Goal: Use online tool/utility: Utilize a website feature to perform a specific function

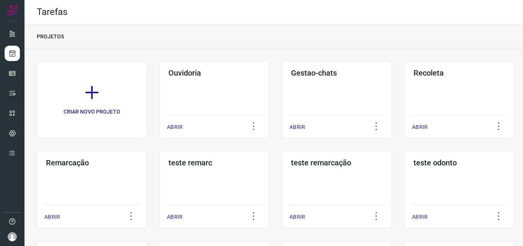
click at [159, 183] on div "Remarcação ABRIR" at bounding box center [214, 189] width 110 height 77
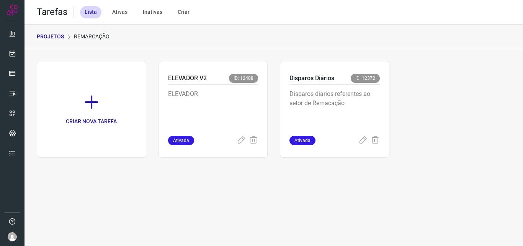
click at [347, 114] on p "Disparos diarios referentes ao setor de Remacação" at bounding box center [335, 108] width 90 height 38
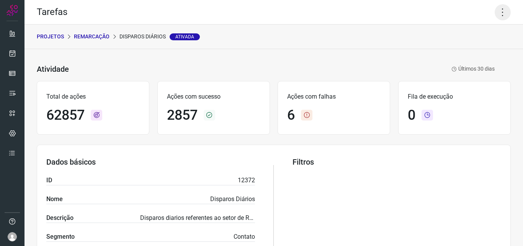
click at [495, 10] on icon at bounding box center [503, 12] width 16 height 16
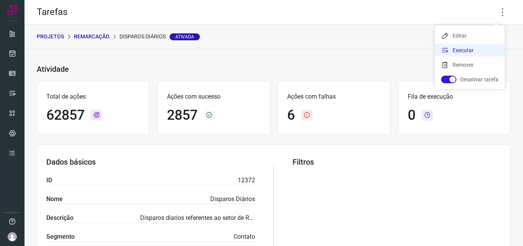
click at [482, 49] on li "Executar" at bounding box center [470, 50] width 70 height 12
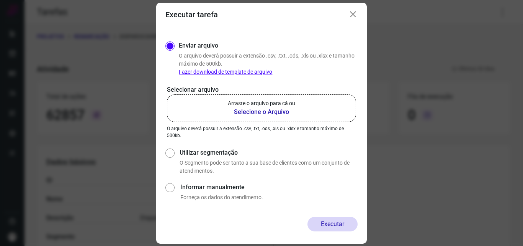
click at [287, 106] on p "Arraste o arquivo para cá ou" at bounding box center [261, 103] width 67 height 8
click at [0, 0] on input "Arraste o arquivo para cá ou Selecione o Arquivo" at bounding box center [0, 0] width 0 height 0
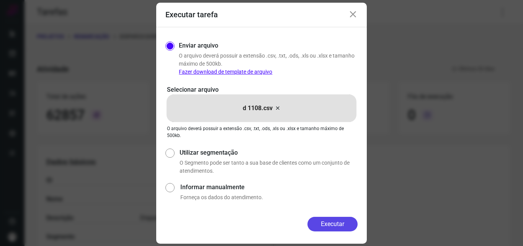
click at [336, 222] on button "Executar" at bounding box center [333, 223] width 50 height 15
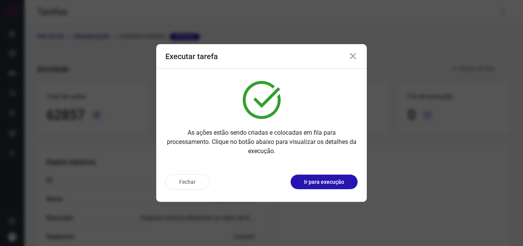
click at [336, 188] on button "Ir para execução" at bounding box center [324, 181] width 67 height 15
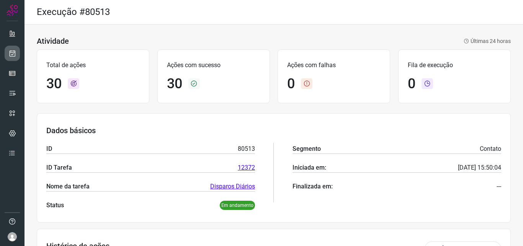
click at [12, 51] on icon at bounding box center [12, 53] width 8 height 8
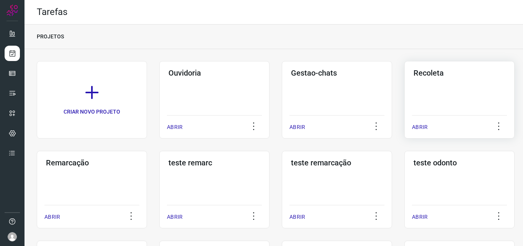
click at [147, 151] on div "Recoleta ABRIR" at bounding box center [92, 189] width 110 height 77
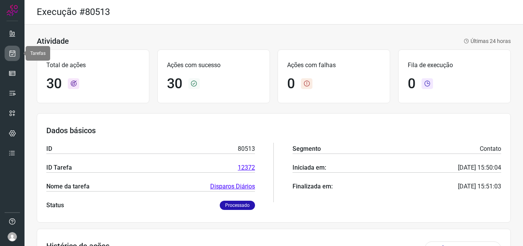
click at [11, 47] on link at bounding box center [12, 53] width 15 height 15
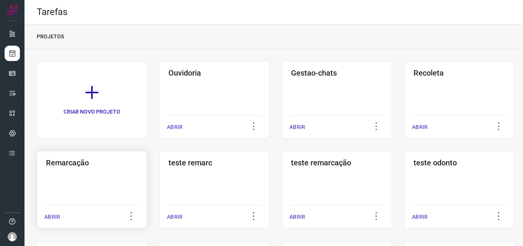
click at [82, 156] on div "Remarcação" at bounding box center [91, 161] width 95 height 12
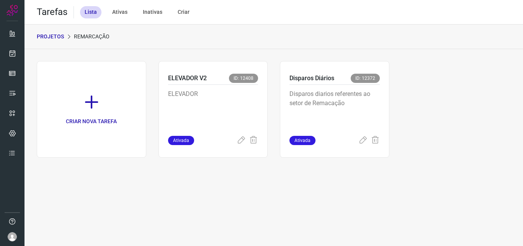
click at [300, 59] on div "CRIAR NOVA TAREFA ELEVADOR V2 ID: 12408 ELEVADOR Ativada Disparos Diários ID: 1…" at bounding box center [274, 113] width 499 height 128
click at [306, 80] on p "Disparos Diários" at bounding box center [312, 78] width 45 height 9
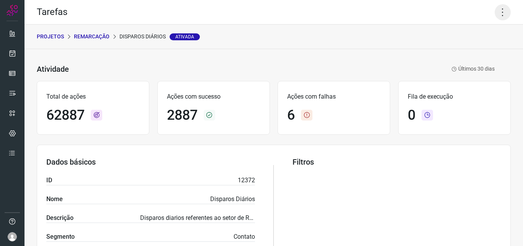
click at [500, 13] on icon at bounding box center [503, 12] width 16 height 16
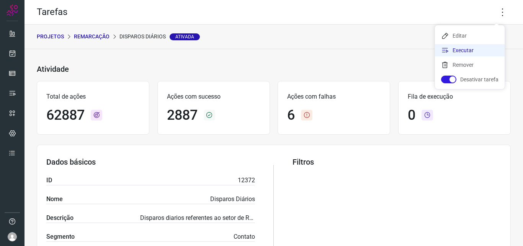
click at [480, 50] on li "Executar" at bounding box center [470, 50] width 70 height 12
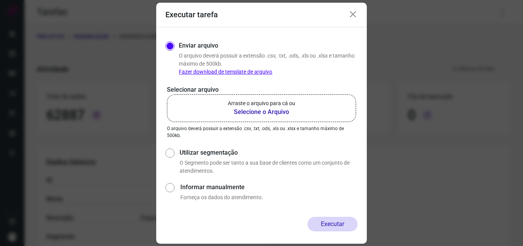
click at [269, 111] on b "Selecione o Arquivo" at bounding box center [261, 111] width 67 height 9
click at [0, 0] on input "Arraste o arquivo para cá ou Selecione o Arquivo" at bounding box center [0, 0] width 0 height 0
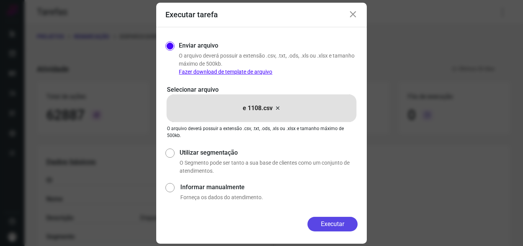
click at [329, 220] on button "Executar" at bounding box center [333, 223] width 50 height 15
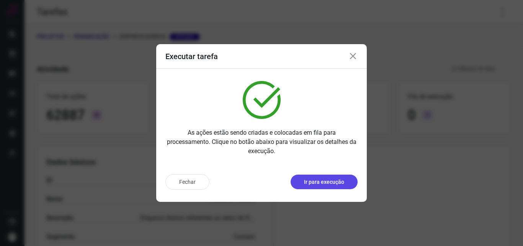
click at [327, 182] on p "Ir para execução" at bounding box center [324, 182] width 40 height 8
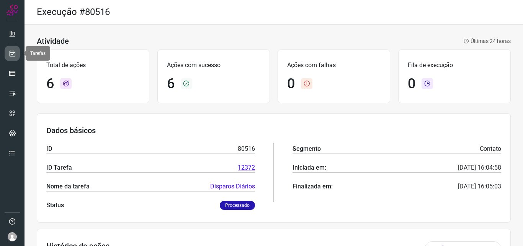
click at [12, 52] on icon at bounding box center [12, 53] width 8 height 8
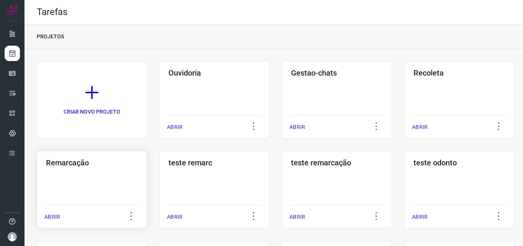
click at [87, 164] on h3 "Remarcação" at bounding box center [92, 162] width 92 height 9
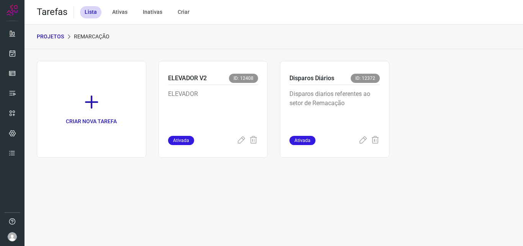
click at [352, 106] on p "Disparos diarios referentes ao setor de Remacação" at bounding box center [335, 108] width 90 height 38
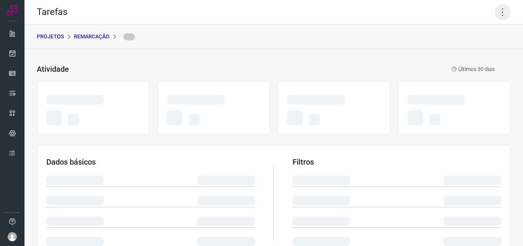
click at [498, 13] on icon at bounding box center [503, 12] width 16 height 16
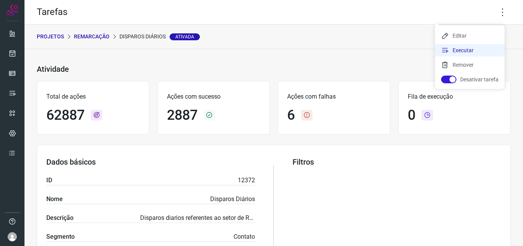
click at [469, 49] on li "Executar" at bounding box center [470, 50] width 70 height 12
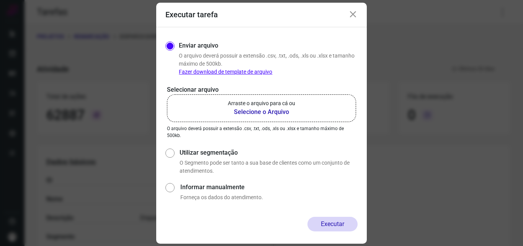
click at [280, 111] on b "Selecione o Arquivo" at bounding box center [261, 111] width 67 height 9
click at [0, 0] on input "Arraste o arquivo para cá ou Selecione o Arquivo" at bounding box center [0, 0] width 0 height 0
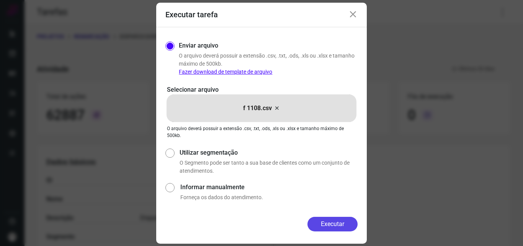
click at [316, 225] on button "Executar" at bounding box center [333, 223] width 50 height 15
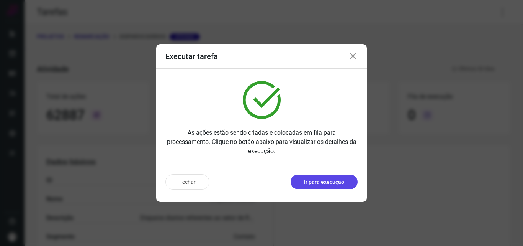
click at [329, 182] on p "Ir para execução" at bounding box center [324, 182] width 40 height 8
